Goal: Navigation & Orientation: Find specific page/section

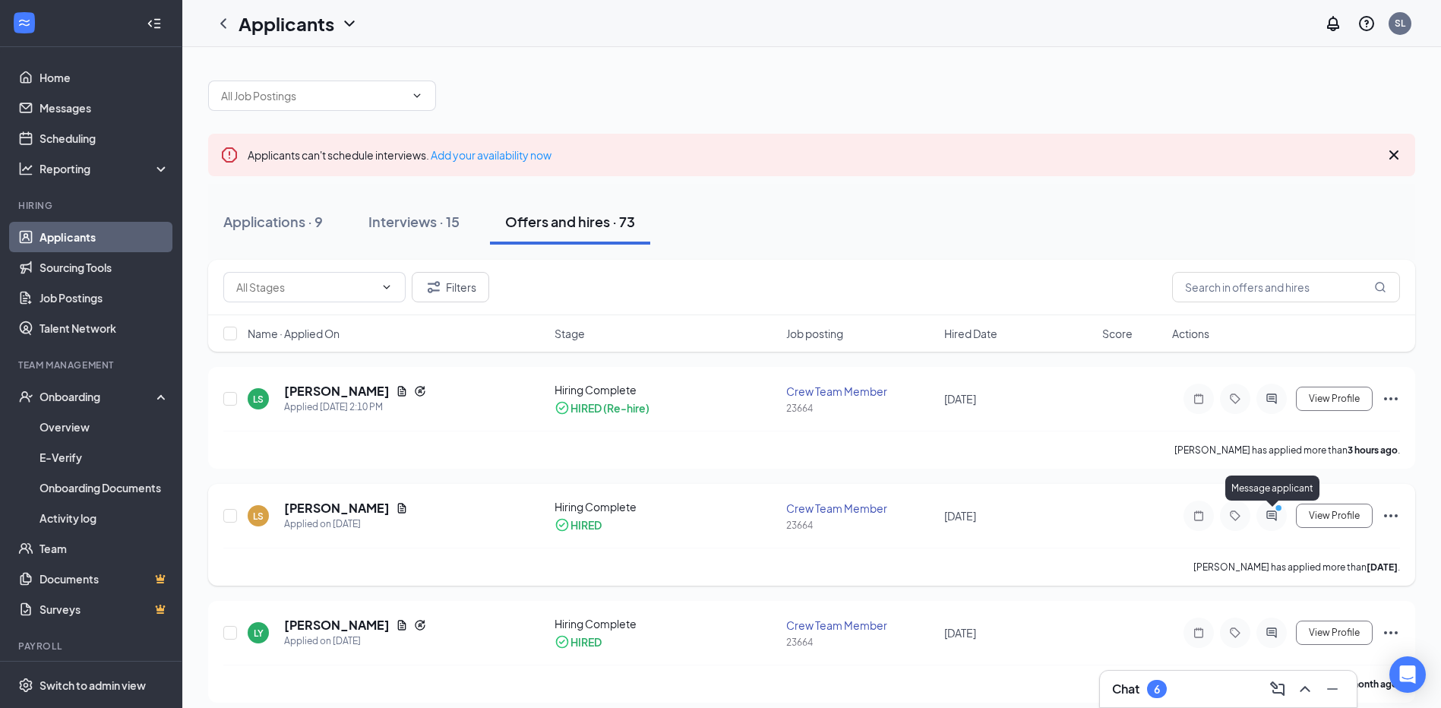
click at [1276, 513] on icon "PrimaryDot" at bounding box center [1281, 510] width 18 height 12
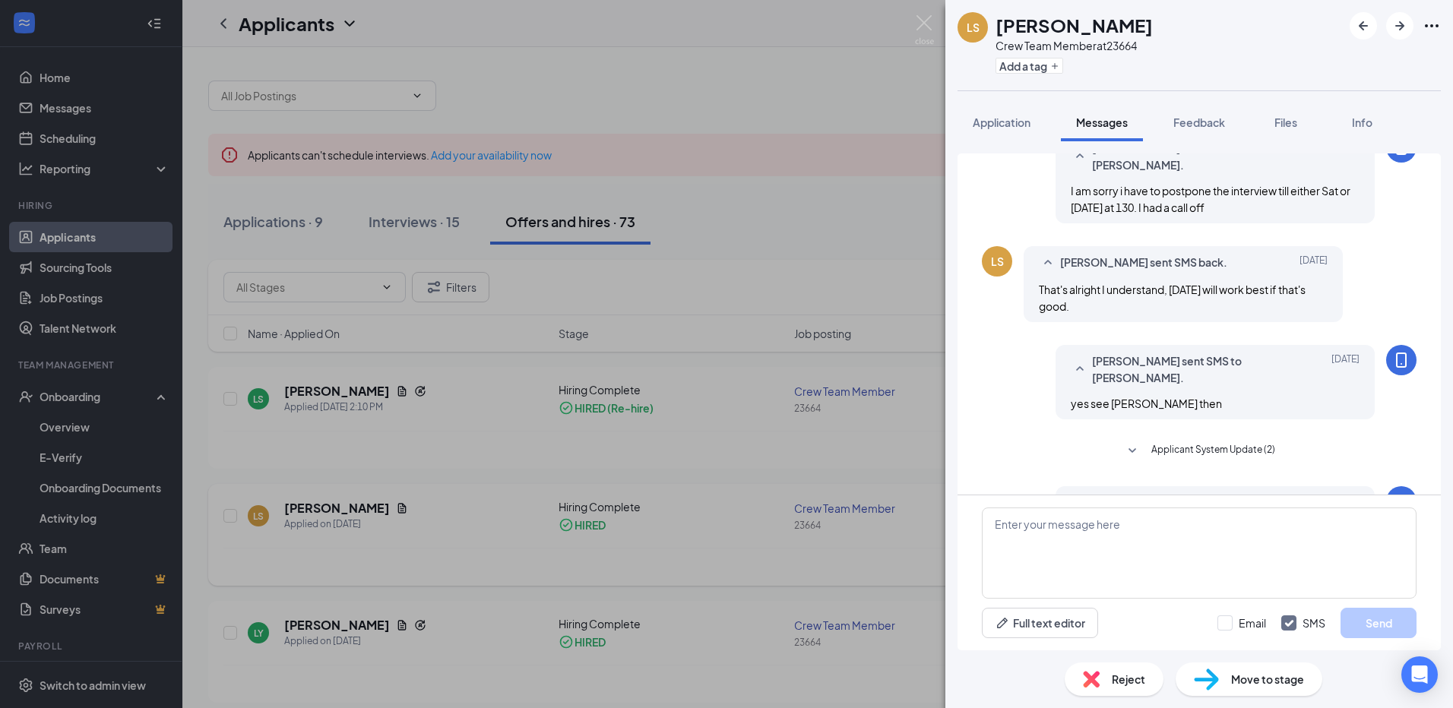
scroll to position [466, 0]
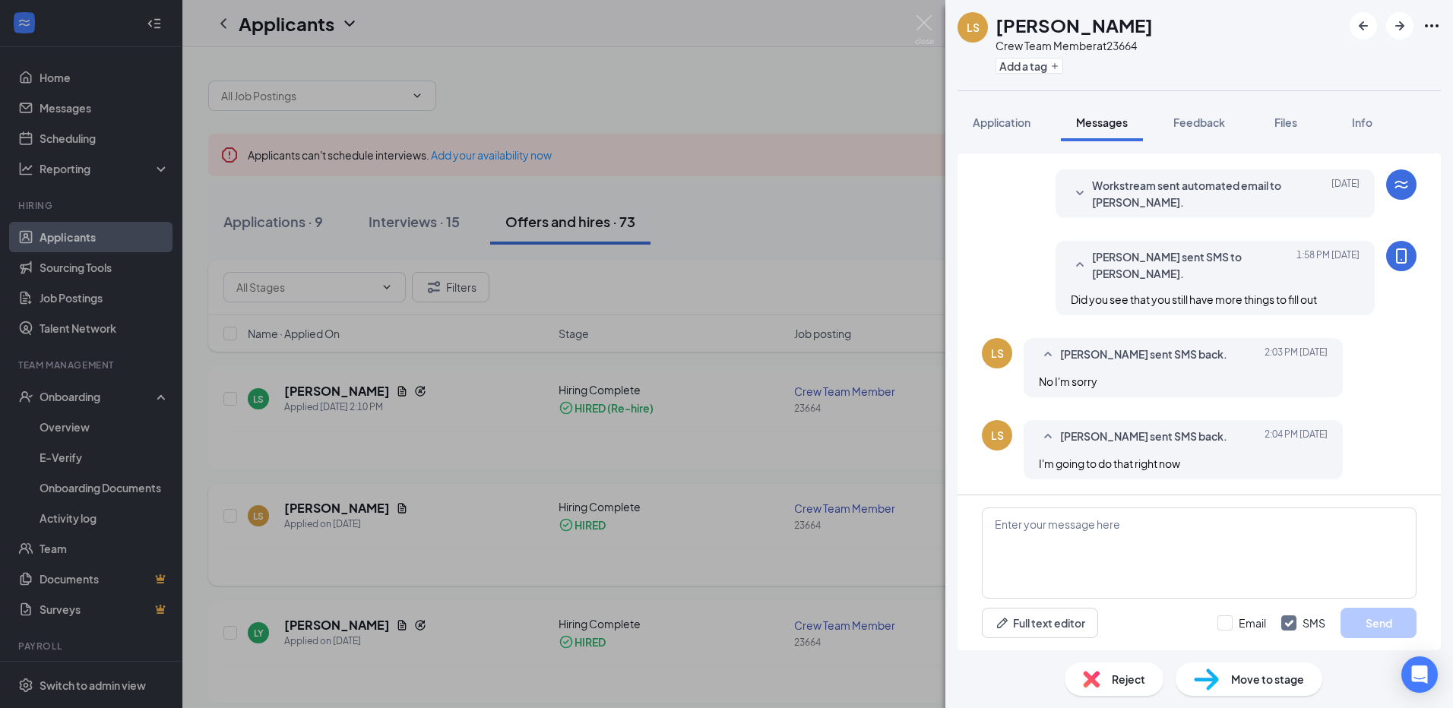
click at [937, 422] on div "LS [PERSON_NAME] Crew Team Member at 23664 Add a tag Application Messages Feedb…" at bounding box center [726, 354] width 1453 height 708
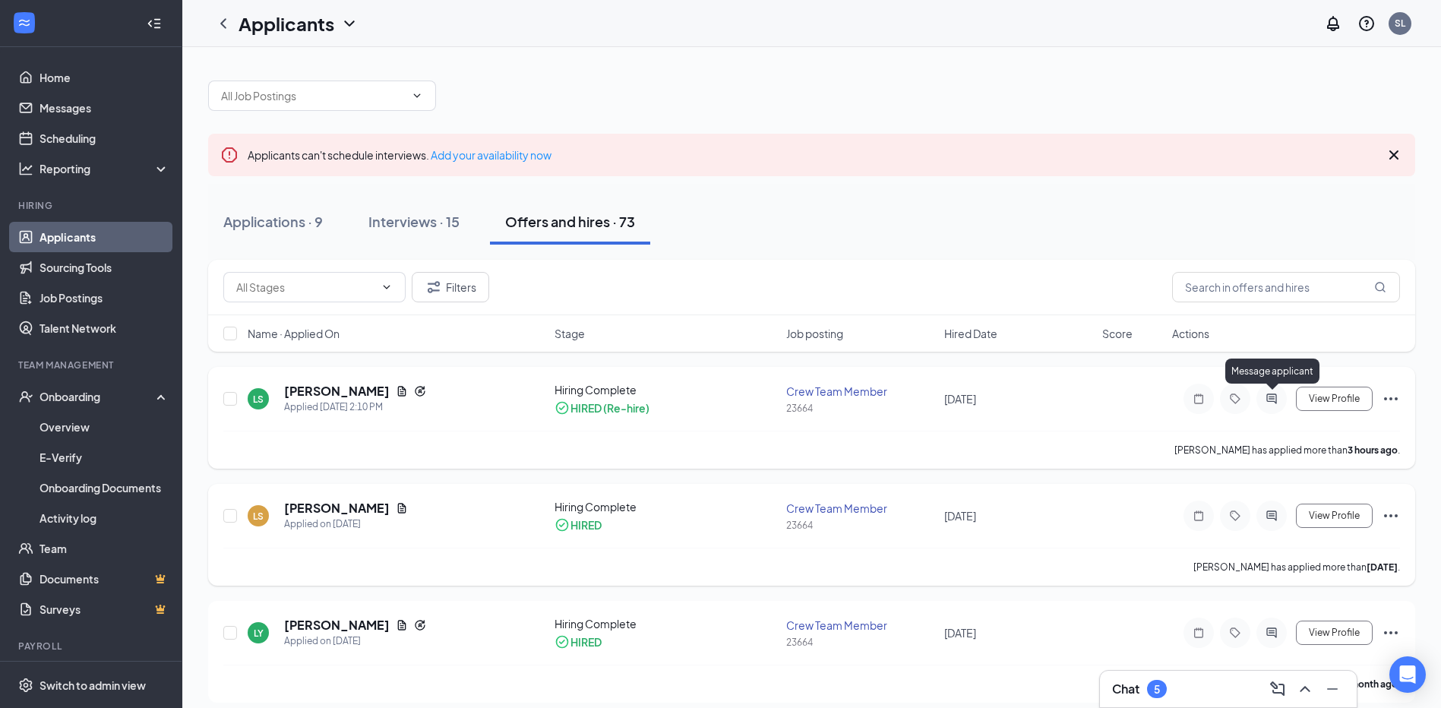
click at [1279, 401] on icon "ActiveChat" at bounding box center [1272, 399] width 18 height 12
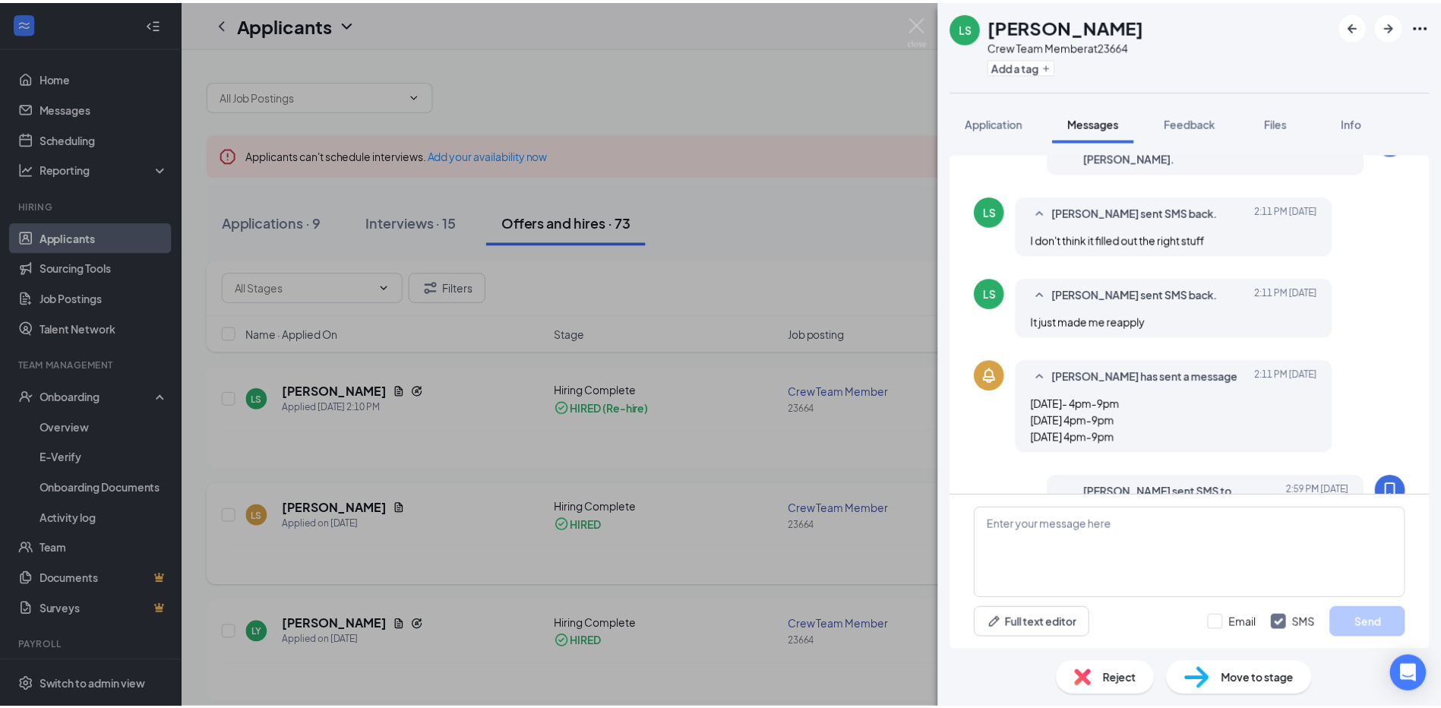
scroll to position [414, 0]
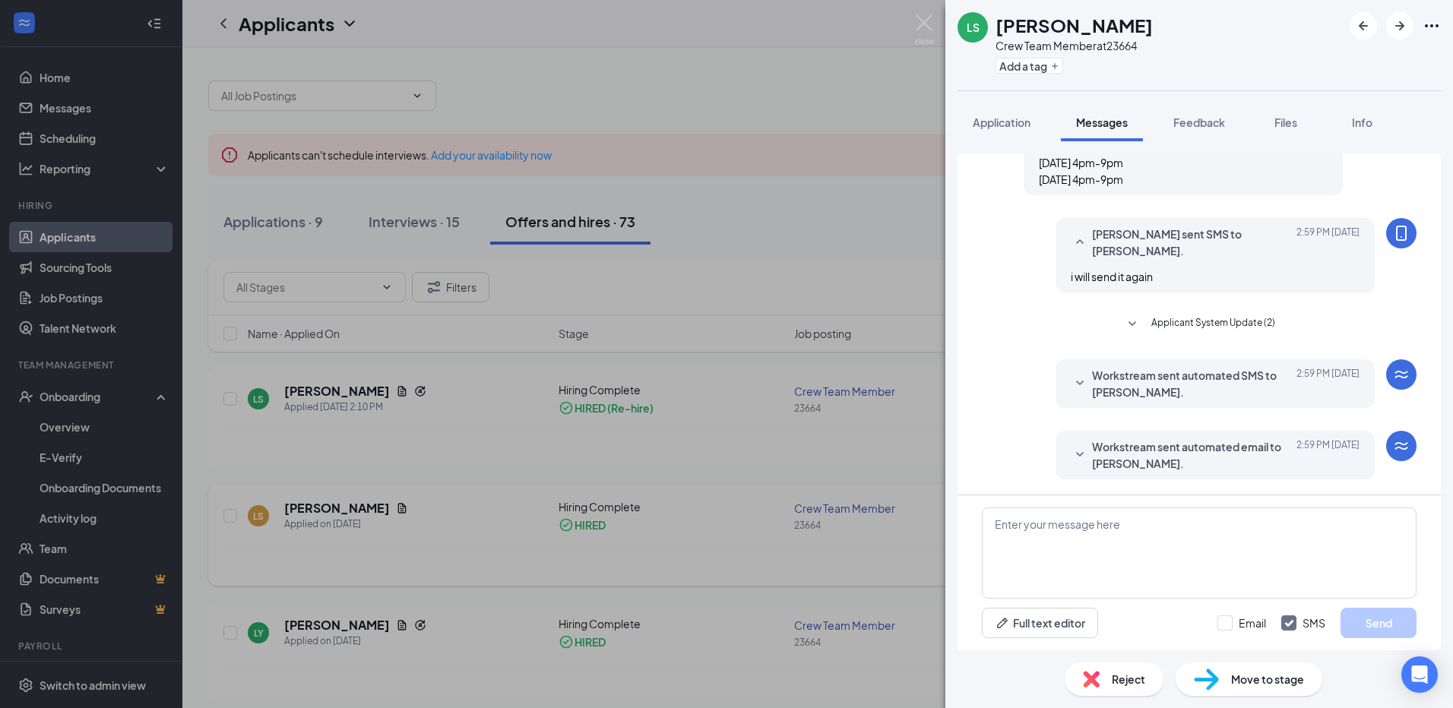
click at [780, 383] on div "LS [PERSON_NAME] Crew Team Member at 23664 Add a tag Application Messages Feedb…" at bounding box center [726, 354] width 1453 height 708
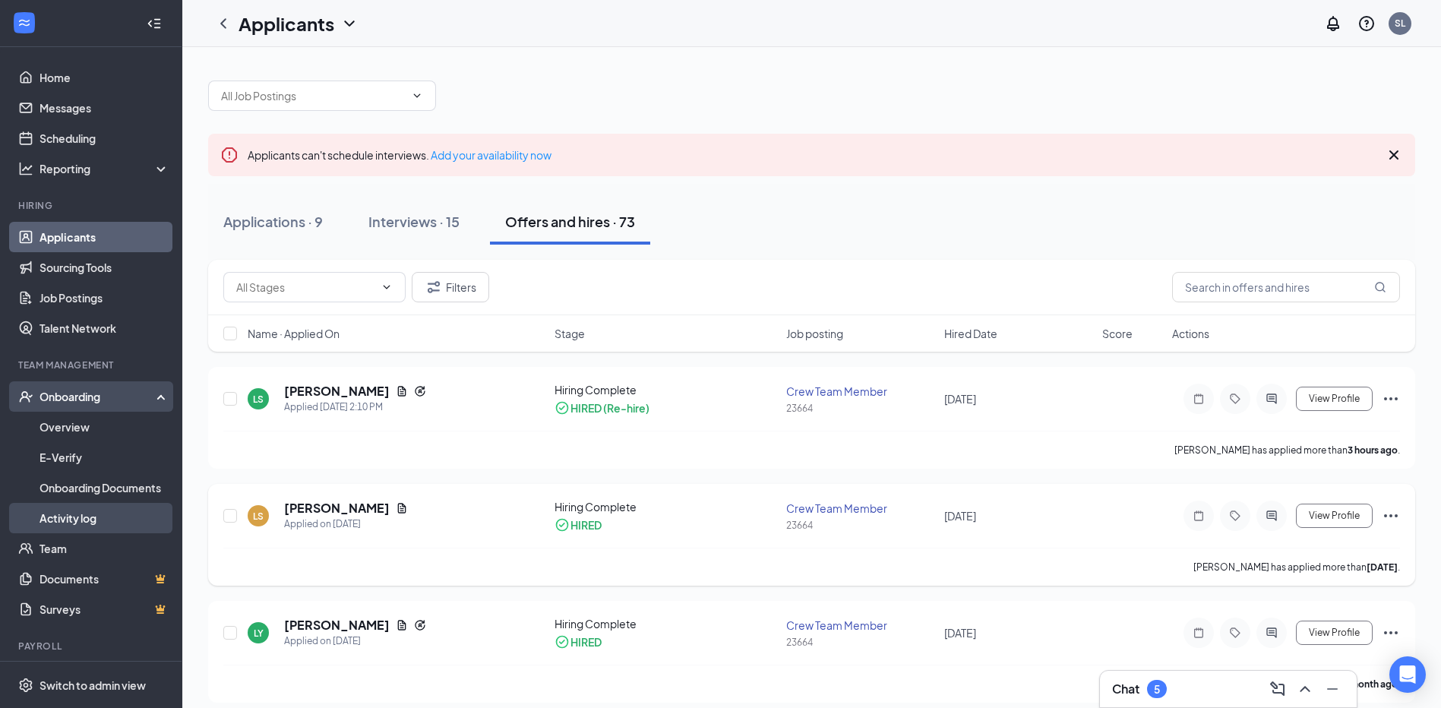
click at [54, 521] on link "Activity log" at bounding box center [105, 518] width 130 height 30
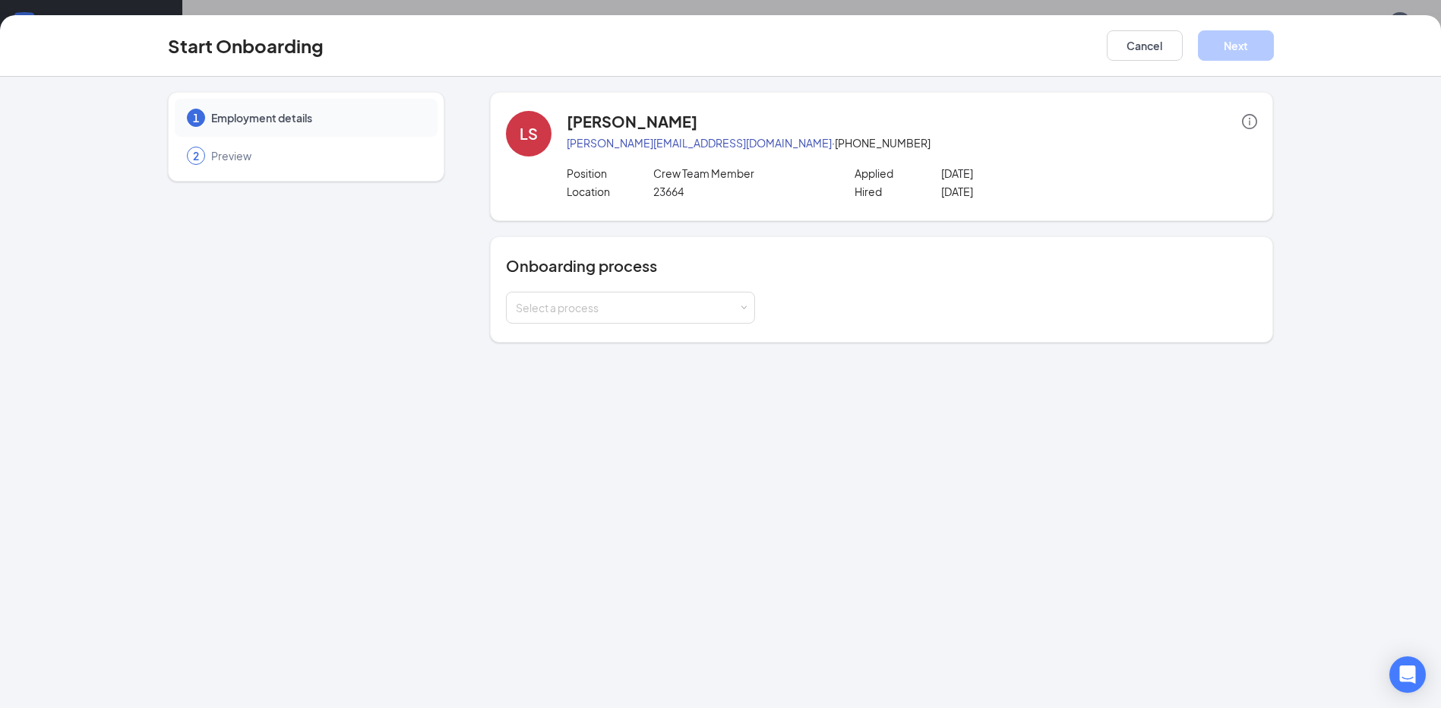
scroll to position [68, 0]
